Goal: Information Seeking & Learning: Learn about a topic

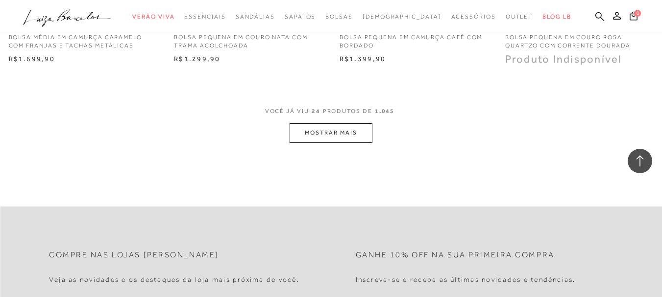
scroll to position [1861, 0]
click at [314, 134] on button "MOSTRAR MAIS" at bounding box center [330, 131] width 82 height 19
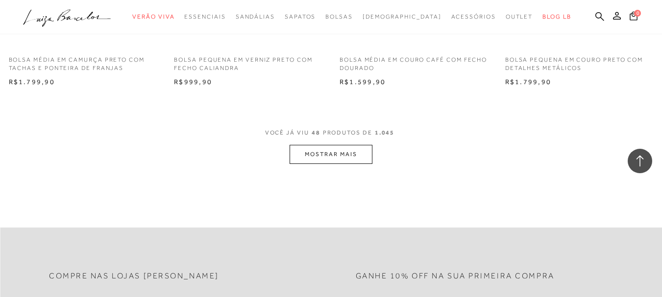
scroll to position [3723, 0]
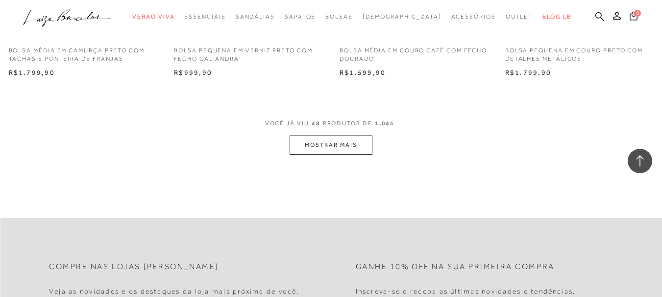
click at [355, 144] on button "MOSTRAR MAIS" at bounding box center [330, 145] width 82 height 19
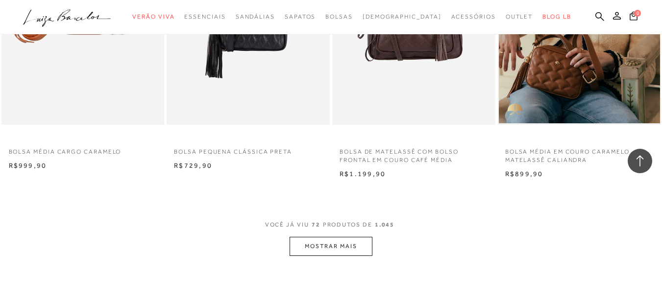
scroll to position [5535, 0]
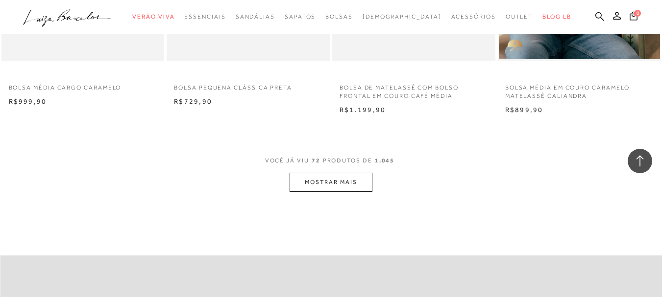
click at [323, 181] on button "MOSTRAR MAIS" at bounding box center [330, 182] width 82 height 19
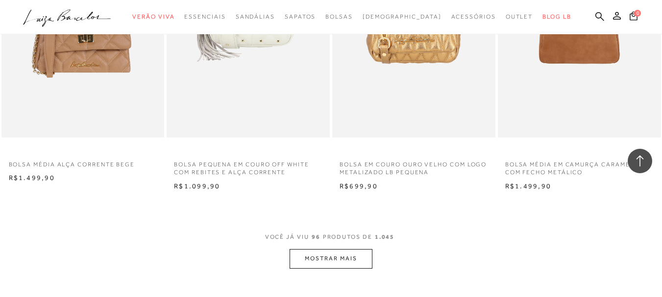
scroll to position [7443, 0]
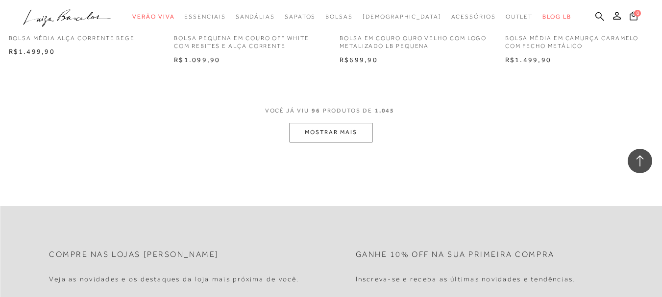
click at [341, 135] on button "MOSTRAR MAIS" at bounding box center [330, 132] width 82 height 19
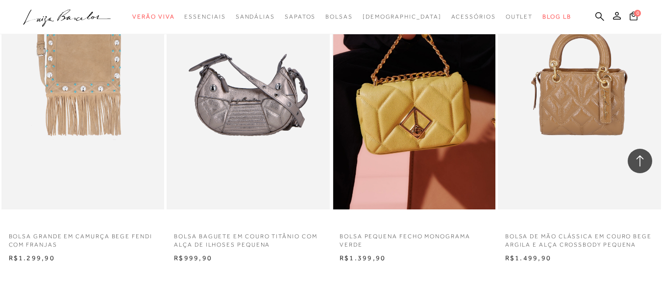
scroll to position [9206, 0]
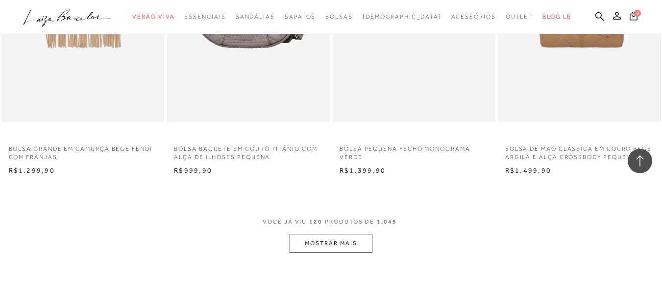
click at [337, 236] on button "MOSTRAR MAIS" at bounding box center [330, 243] width 82 height 19
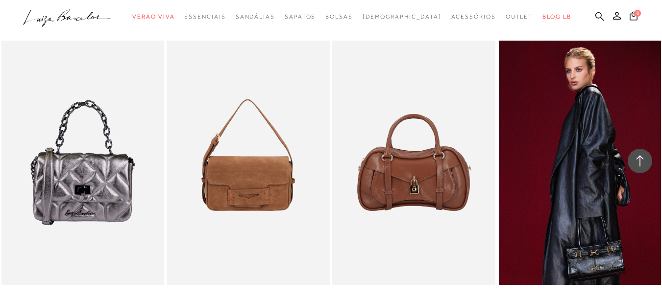
scroll to position [10382, 0]
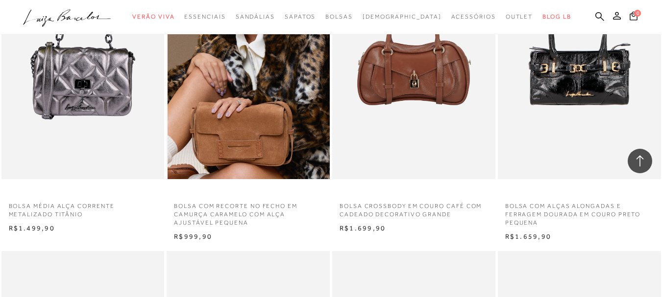
click at [279, 115] on img at bounding box center [249, 57] width 162 height 244
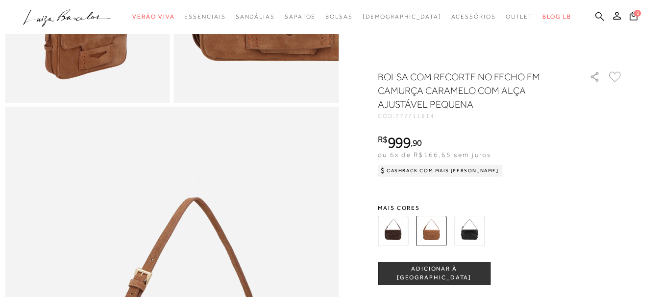
scroll to position [637, 0]
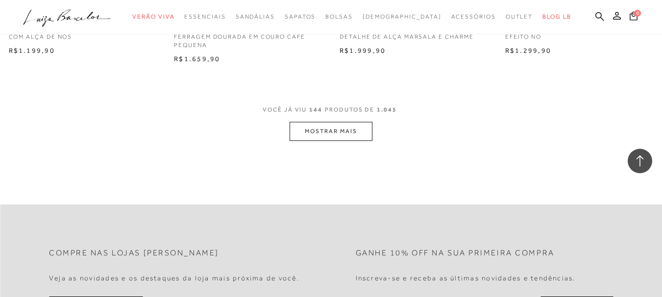
scroll to position [11214, 0]
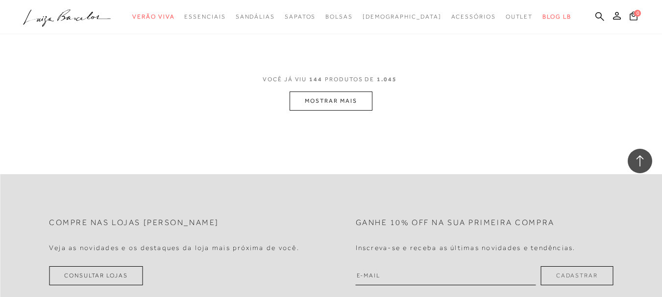
click at [300, 93] on button "MOSTRAR MAIS" at bounding box center [330, 101] width 82 height 19
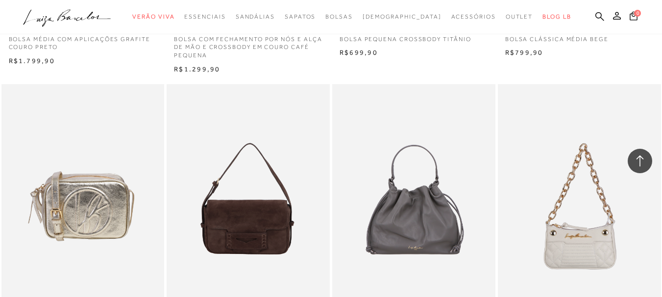
scroll to position [12978, 0]
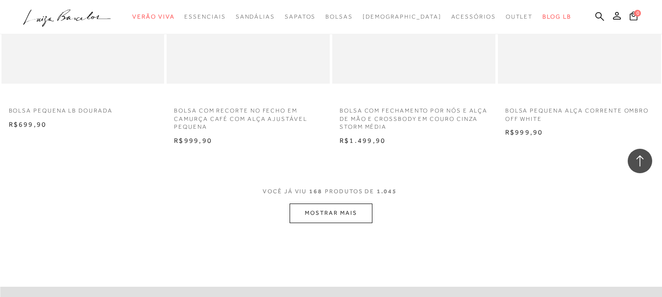
click at [326, 210] on button "MOSTRAR MAIS" at bounding box center [330, 213] width 82 height 19
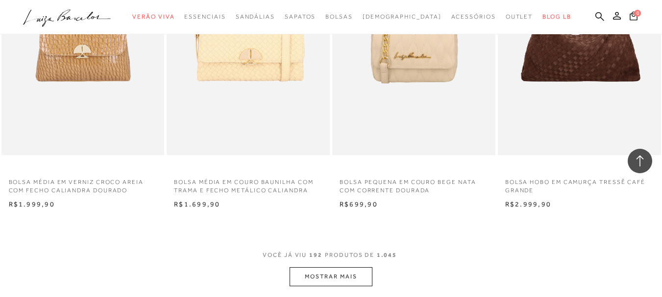
scroll to position [14839, 0]
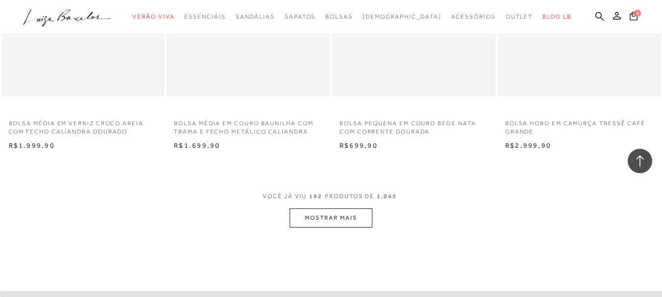
click at [355, 212] on button "MOSTRAR MAIS" at bounding box center [330, 218] width 82 height 19
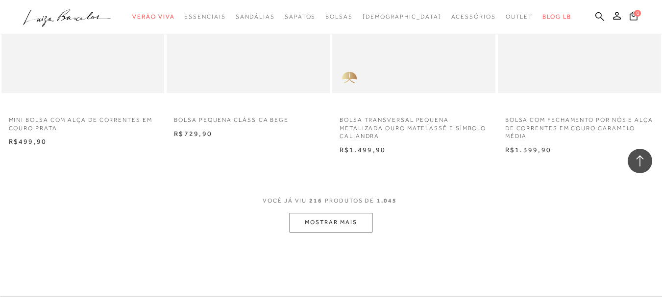
scroll to position [16750, 0]
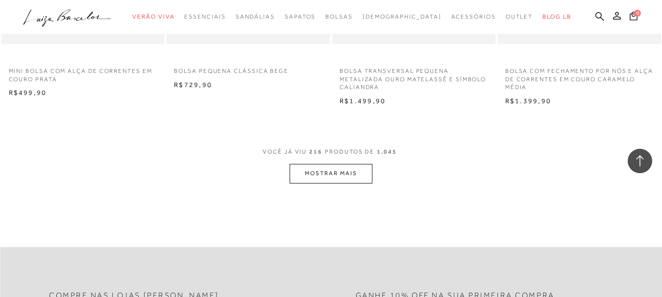
click at [313, 177] on button "MOSTRAR MAIS" at bounding box center [330, 173] width 82 height 19
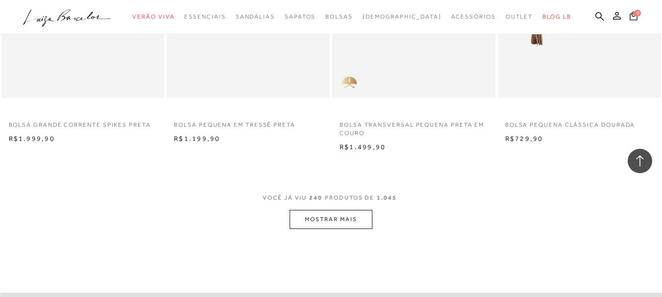
scroll to position [18562, 0]
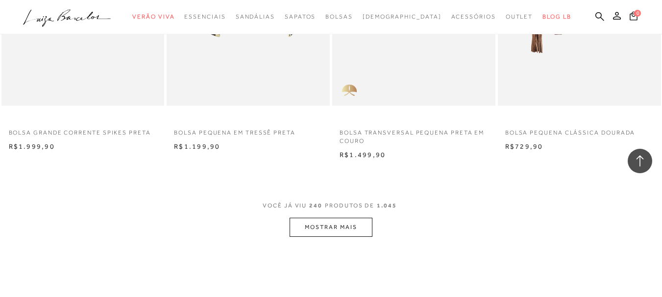
click at [303, 223] on button "MOSTRAR MAIS" at bounding box center [330, 227] width 82 height 19
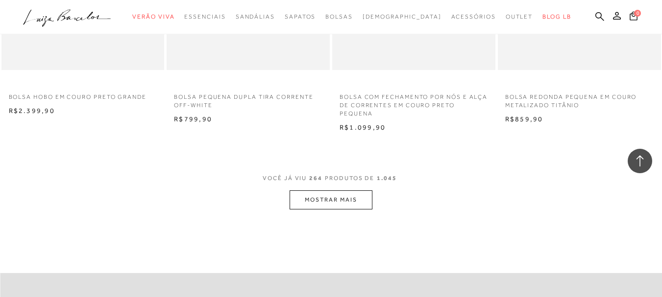
scroll to position [20472, 0]
click at [312, 202] on button "MOSTRAR MAIS" at bounding box center [330, 199] width 82 height 19
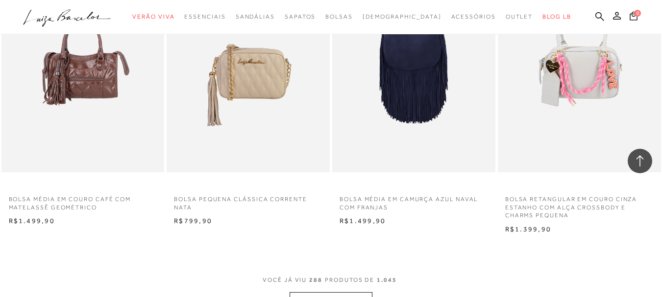
scroll to position [22432, 0]
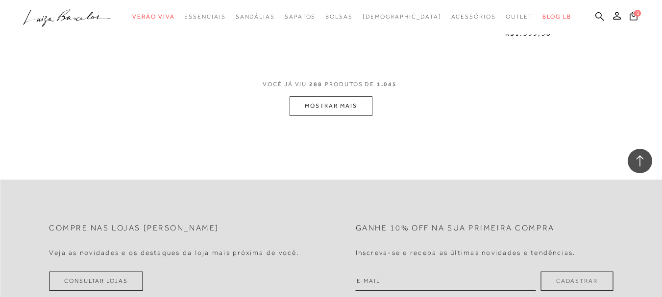
click at [306, 108] on button "MOSTRAR MAIS" at bounding box center [330, 105] width 82 height 19
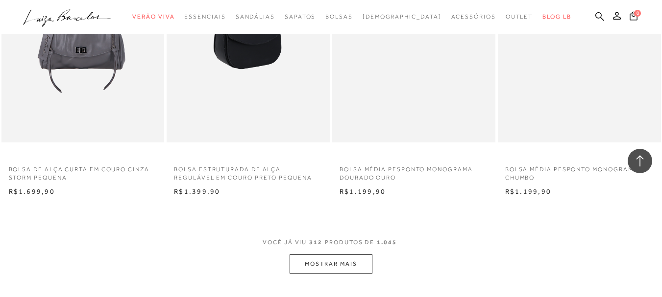
scroll to position [24195, 0]
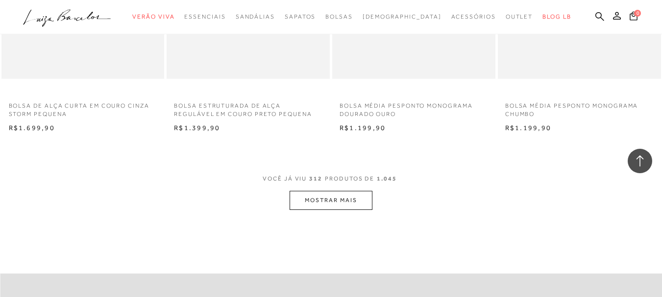
click at [341, 204] on button "MOSTRAR MAIS" at bounding box center [330, 200] width 82 height 19
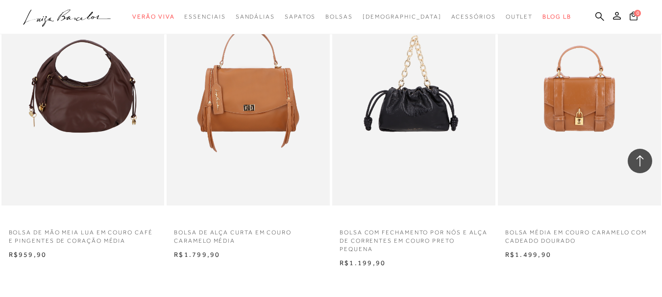
scroll to position [26057, 0]
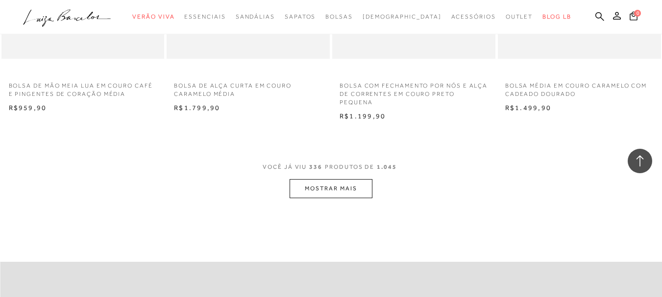
click at [309, 183] on button "MOSTRAR MAIS" at bounding box center [330, 188] width 82 height 19
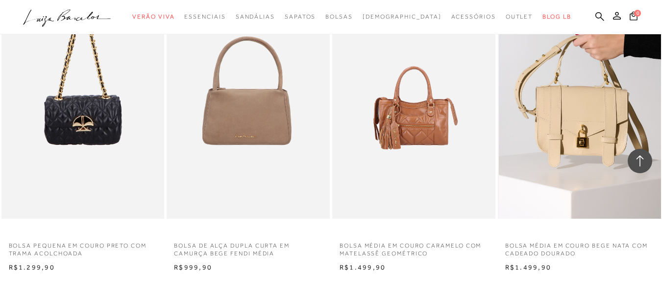
scroll to position [27967, 0]
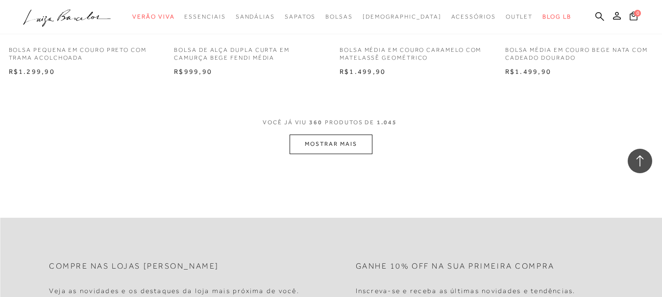
click at [323, 142] on button "MOSTRAR MAIS" at bounding box center [330, 144] width 82 height 19
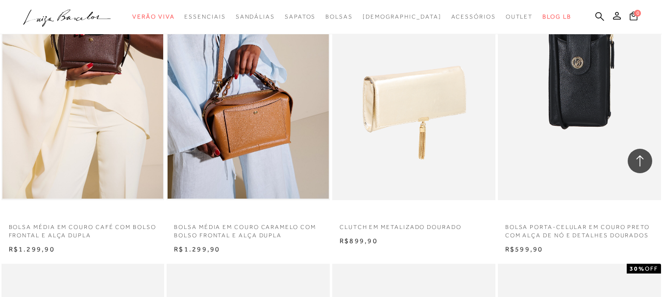
scroll to position [29289, 0]
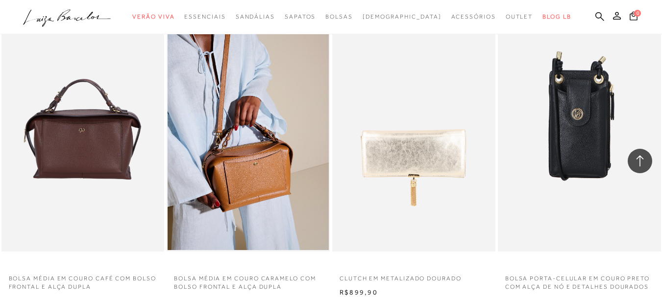
click at [123, 114] on img at bounding box center [83, 129] width 162 height 244
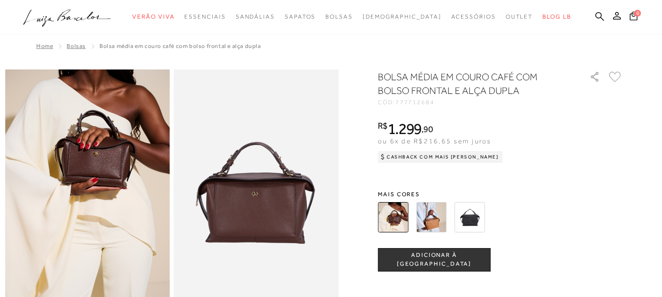
click at [440, 217] on img at bounding box center [431, 217] width 30 height 30
